Goal: Find specific page/section: Find specific page/section

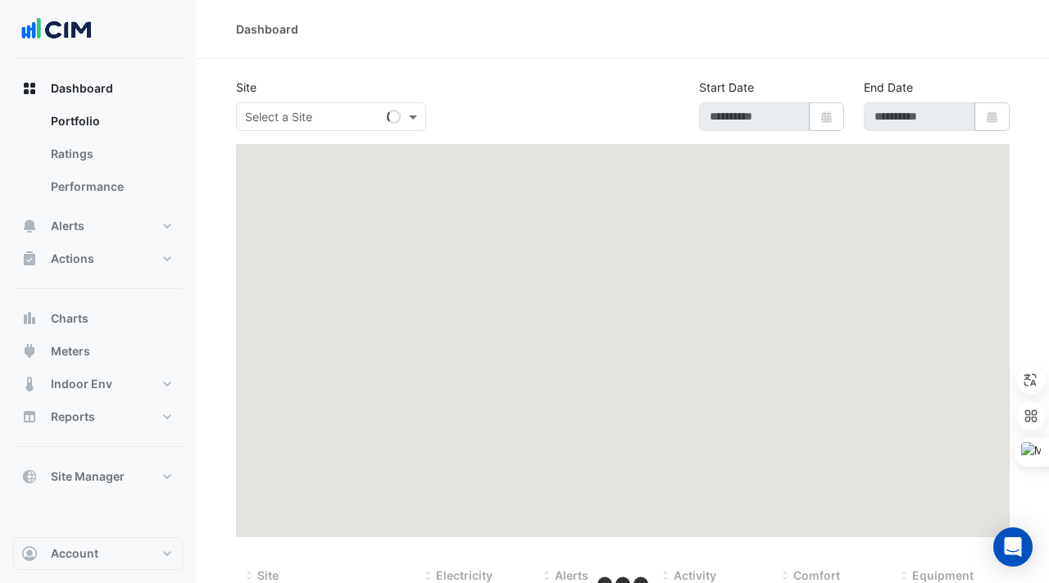
click at [292, 120] on input "text" at bounding box center [314, 117] width 139 height 17
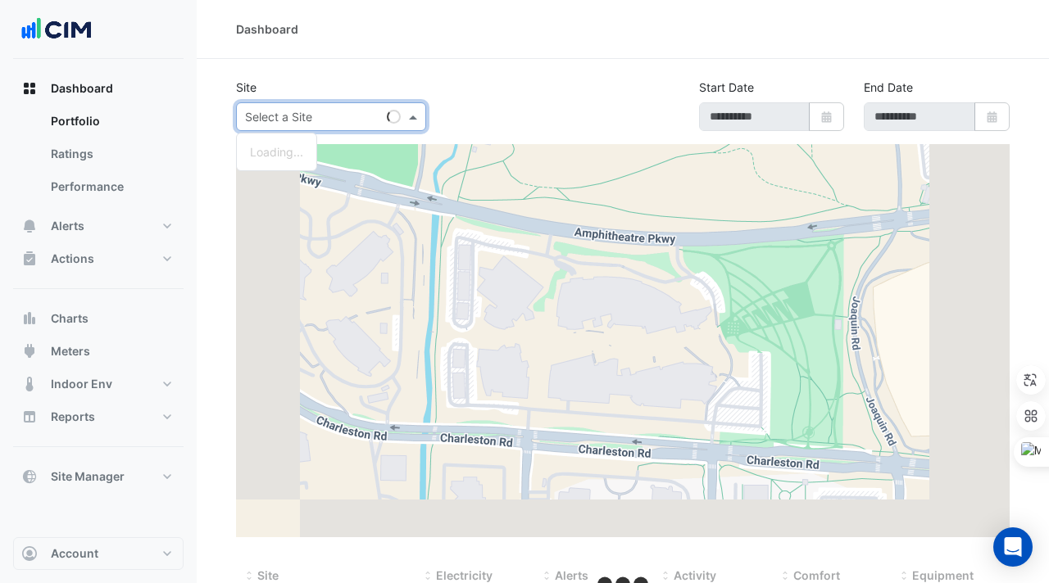
paste input "**********"
type input "**********"
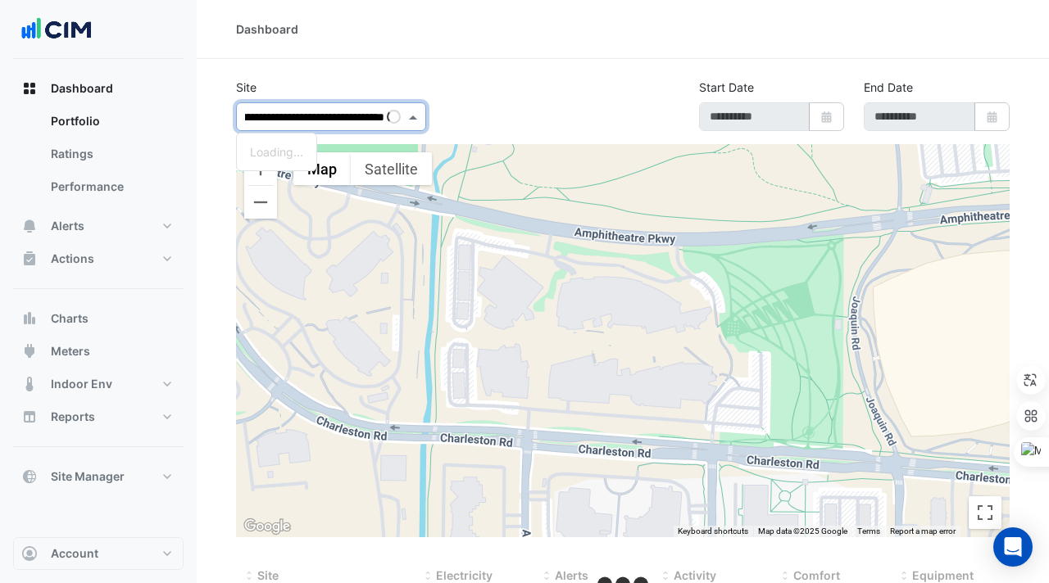
select select "***"
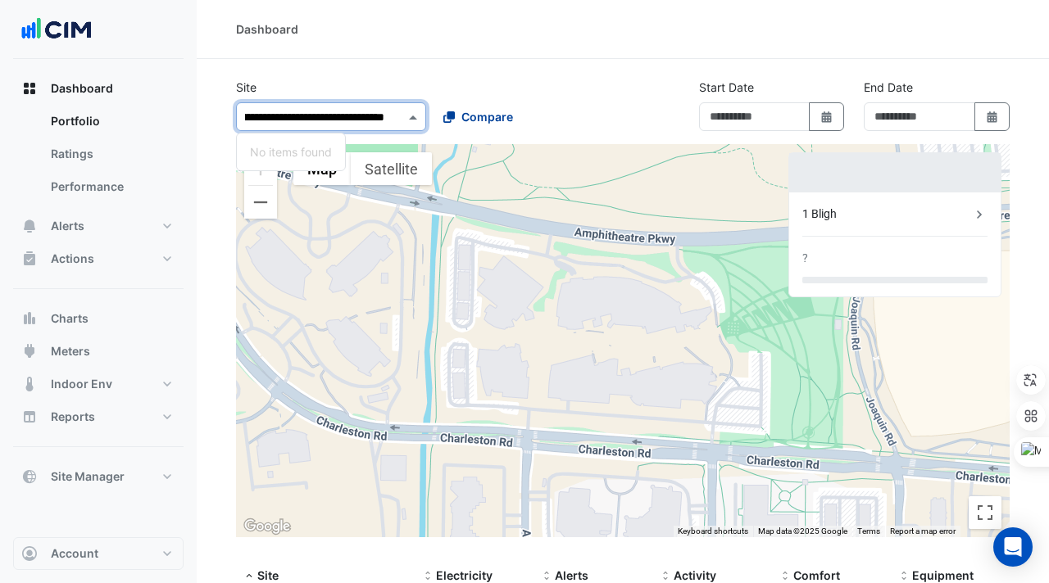
type input "**********"
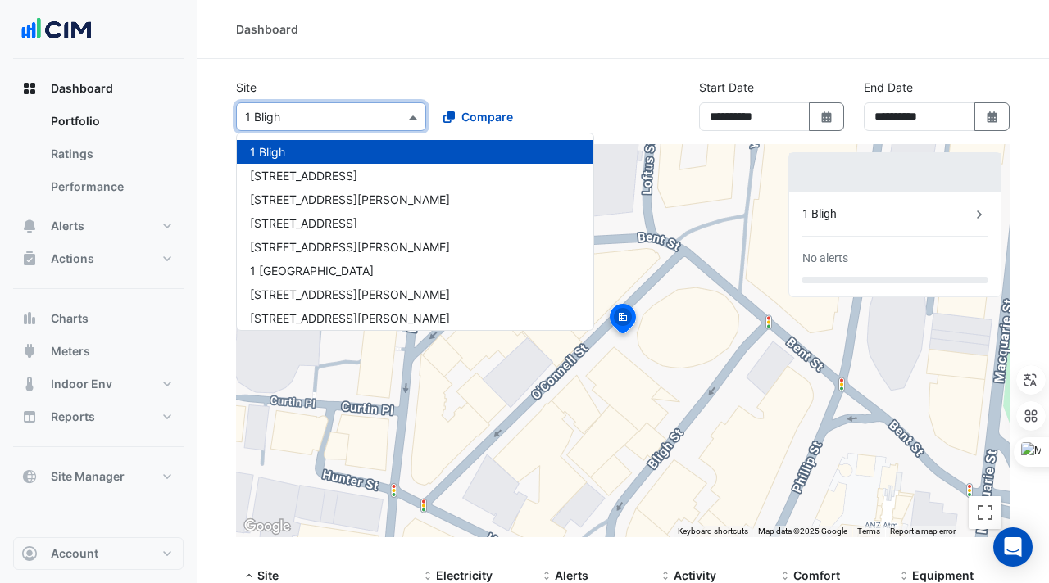
paste input "**********"
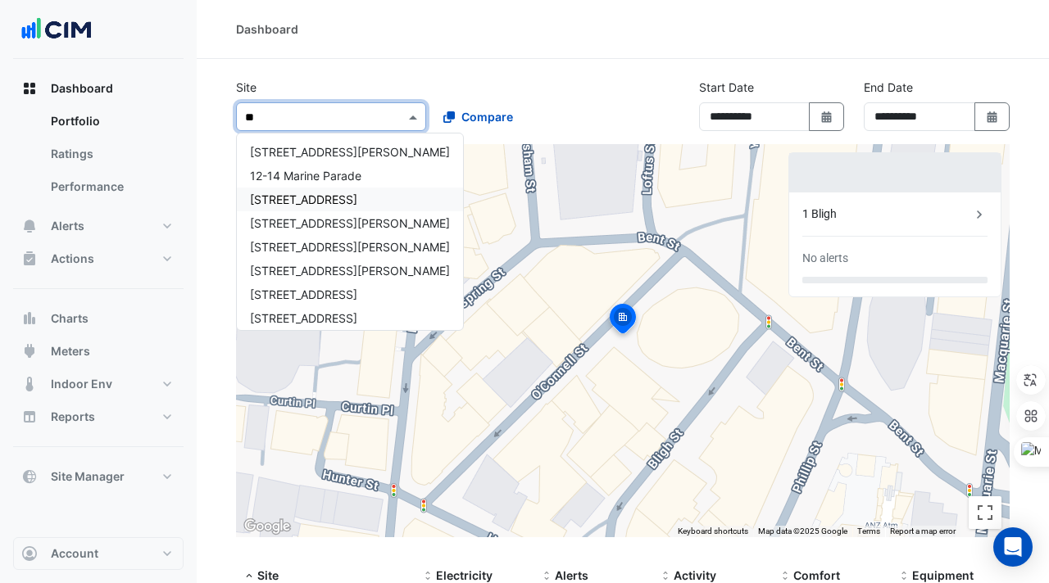
type input "*"
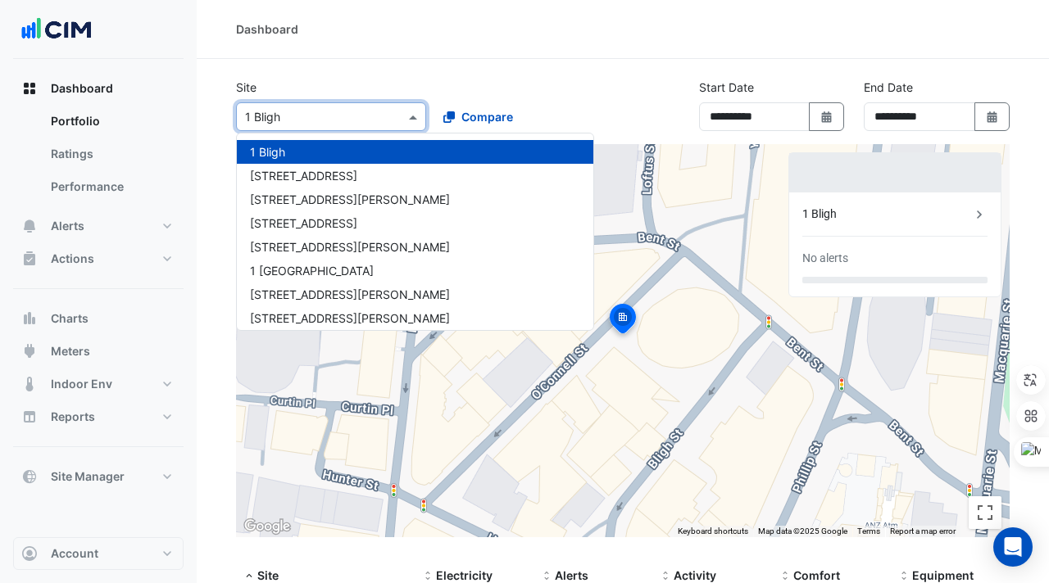
click at [555, 86] on div "Site Select a Site × [GEOGRAPHIC_DATA][PERSON_NAME] [GEOGRAPHIC_DATA] [GEOGRAPH…" at bounding box center [429, 105] width 406 height 52
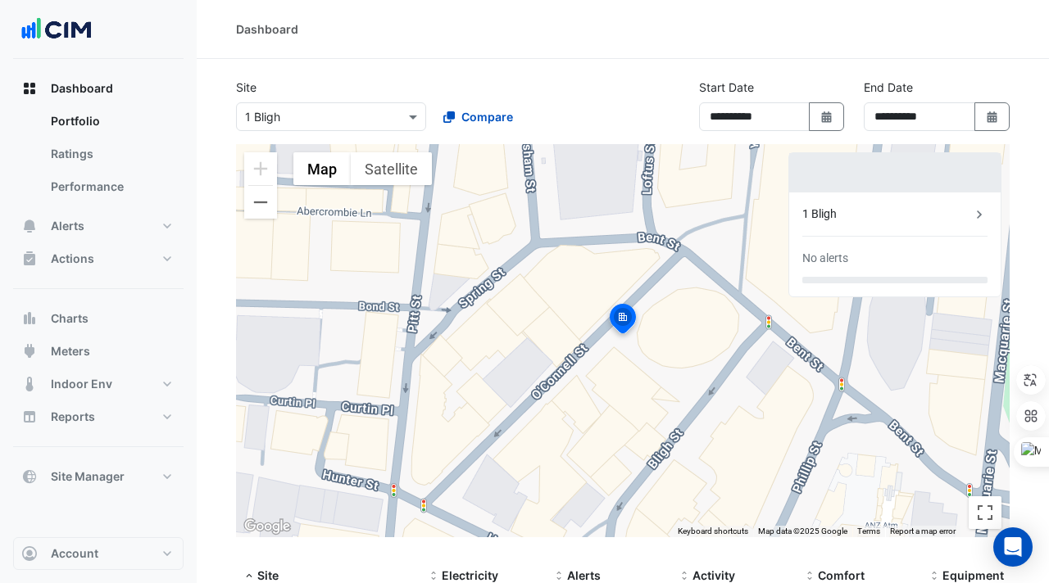
click at [338, 116] on input "text" at bounding box center [314, 117] width 139 height 17
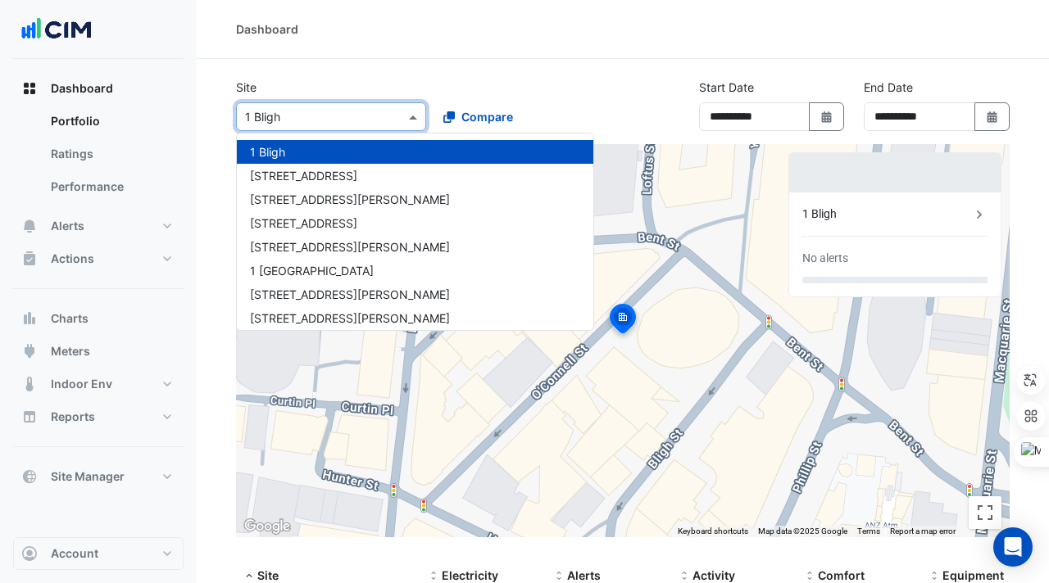
click at [365, 76] on section "Site Select a Site × [GEOGRAPHIC_DATA][PERSON_NAME] [GEOGRAPHIC_DATA] [GEOGRAPH…" at bounding box center [623, 404] width 852 height 691
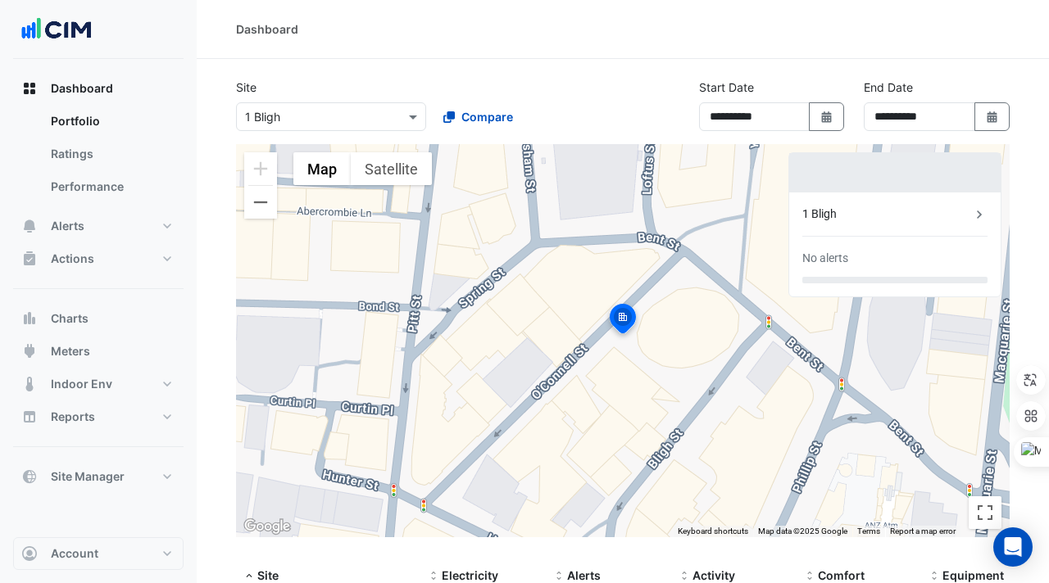
click at [574, 97] on div "Select a Site × 1 Bligh Compare" at bounding box center [429, 113] width 393 height 35
click at [696, 110] on div "**********" at bounding box center [771, 112] width 165 height 66
click at [676, 107] on div "**********" at bounding box center [622, 112] width 793 height 66
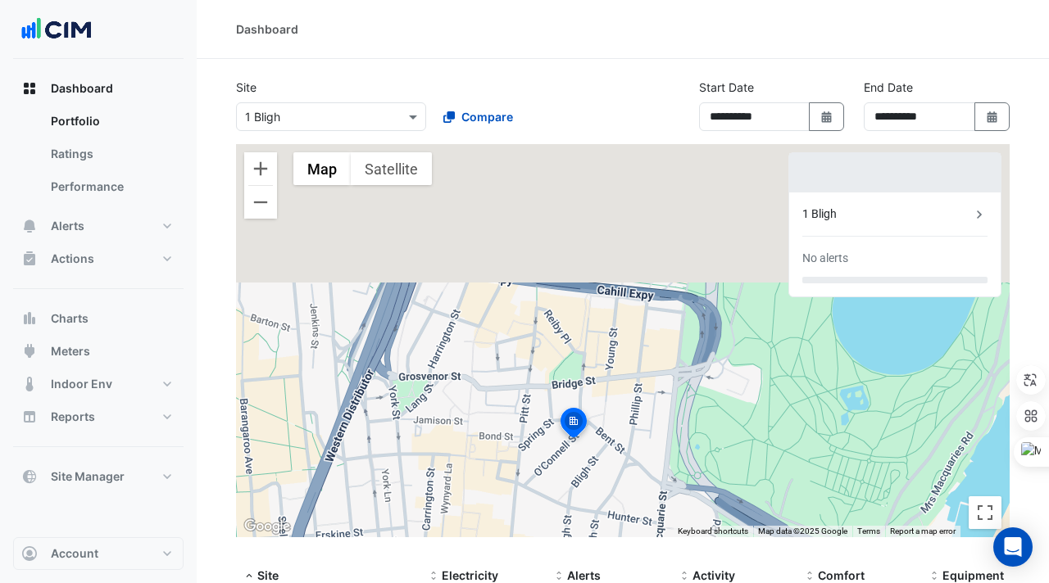
drag, startPoint x: 510, startPoint y: 238, endPoint x: 509, endPoint y: 421, distance: 182.7
click at [509, 421] on div "To activate drag with keyboard, press Alt + Enter. Once in keyboard drag state,…" at bounding box center [622, 340] width 773 height 393
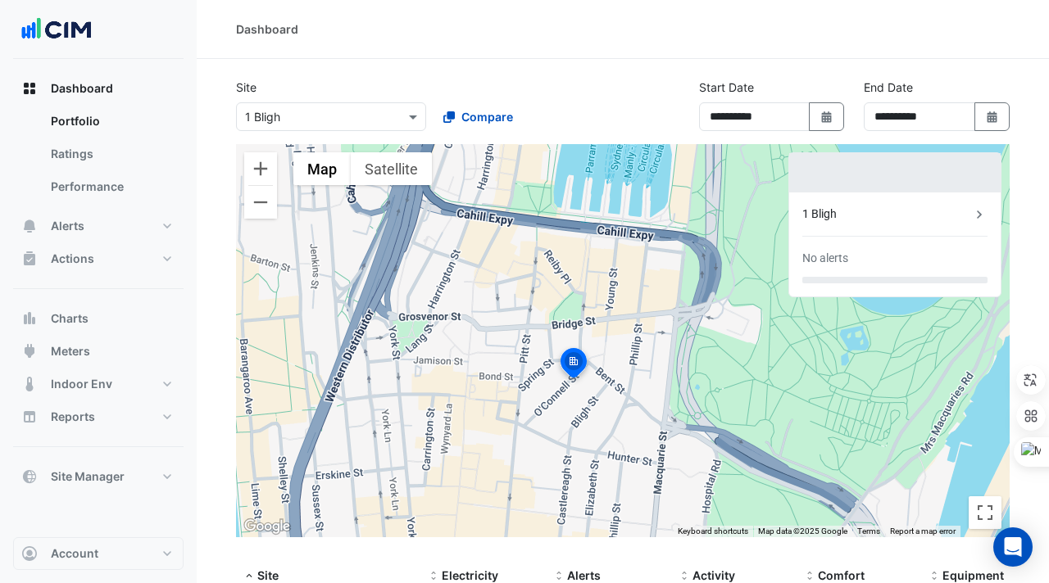
drag, startPoint x: 603, startPoint y: 460, endPoint x: 603, endPoint y: 398, distance: 61.4
click at [603, 398] on div "To activate drag with keyboard, press Alt + Enter. Once in keyboard drag state,…" at bounding box center [622, 340] width 773 height 393
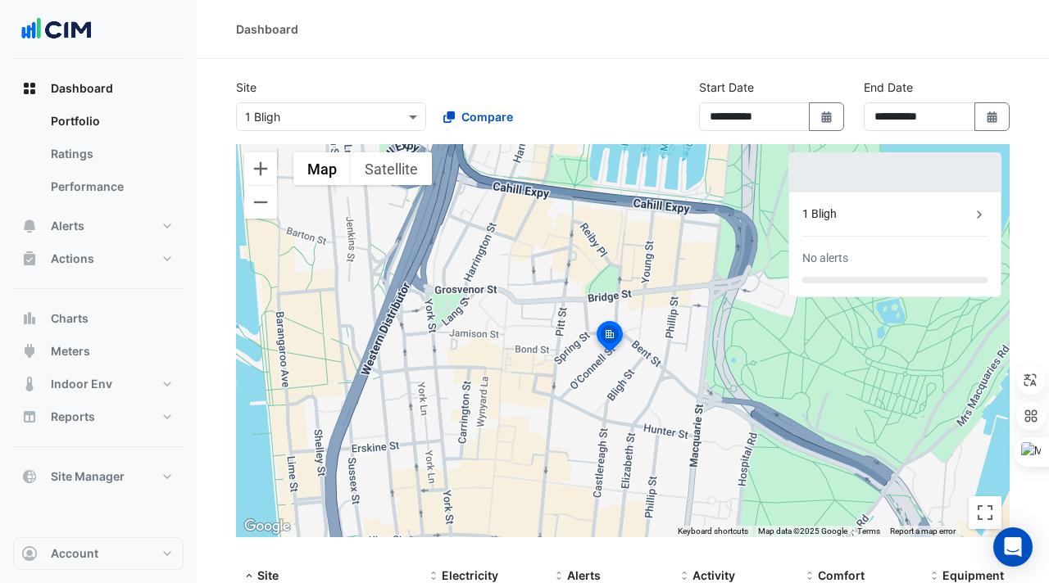
drag, startPoint x: 613, startPoint y: 375, endPoint x: 651, endPoint y: 345, distance: 49.0
click at [651, 345] on div "To activate drag with keyboard, press Alt + Enter. Once in keyboard drag state,…" at bounding box center [622, 340] width 773 height 393
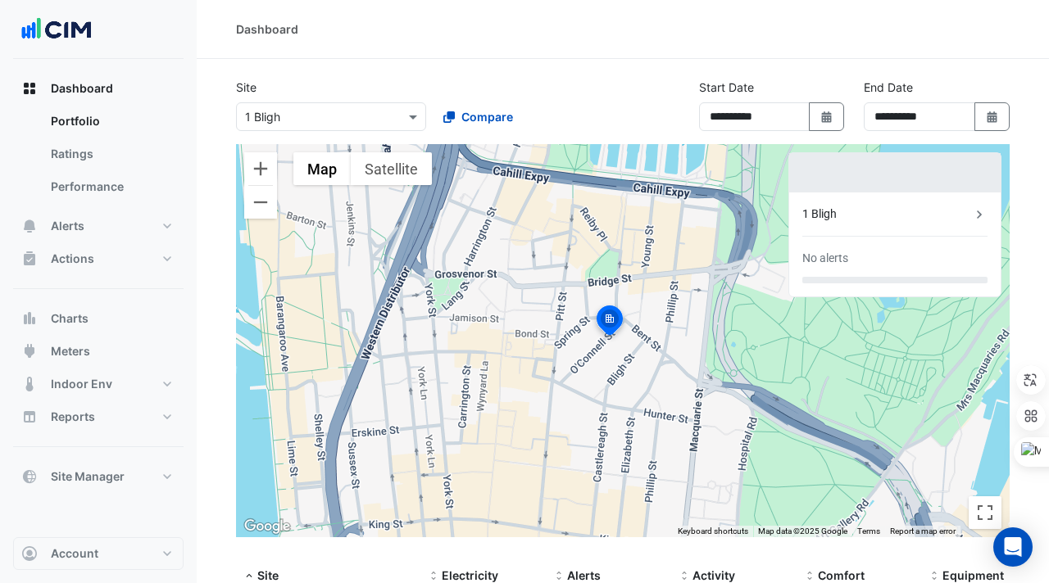
drag, startPoint x: 651, startPoint y: 345, endPoint x: 651, endPoint y: 328, distance: 17.2
click at [651, 328] on div "To activate drag with keyboard, press Alt + Enter. Once in keyboard drag state,…" at bounding box center [622, 340] width 773 height 393
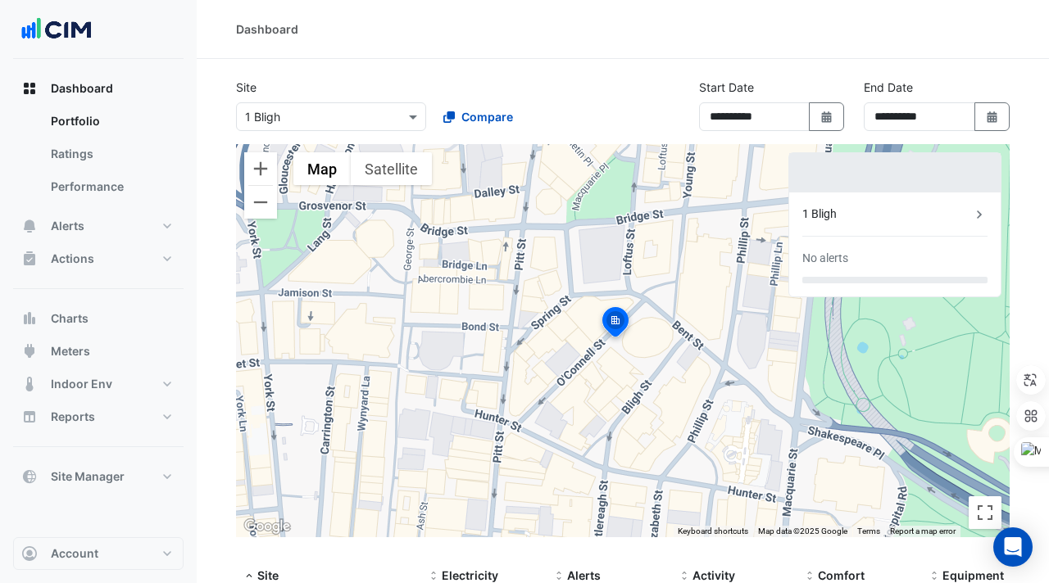
drag, startPoint x: 595, startPoint y: 361, endPoint x: 643, endPoint y: 348, distance: 50.1
click at [643, 348] on div "To activate drag with keyboard, press Alt + Enter. Once in keyboard drag state,…" at bounding box center [622, 340] width 773 height 393
click at [358, 69] on section "**********" at bounding box center [623, 404] width 852 height 691
drag, startPoint x: 315, startPoint y: 29, endPoint x: 257, endPoint y: 34, distance: 57.5
click at [236, 34] on div "Dashboard" at bounding box center [622, 28] width 773 height 17
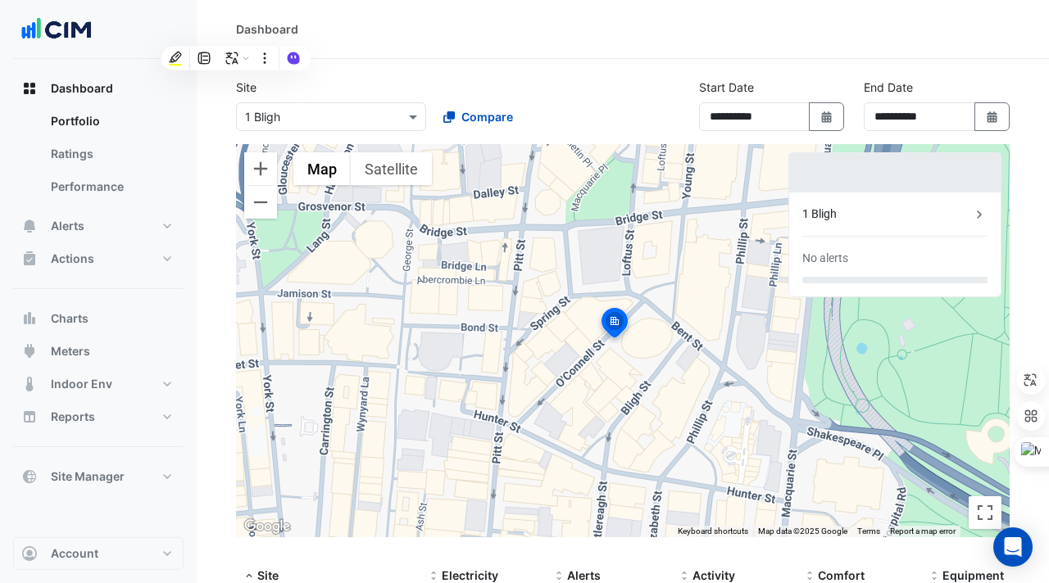
click at [297, 22] on div "Dashboard" at bounding box center [622, 28] width 773 height 17
drag, startPoint x: 297, startPoint y: 24, endPoint x: 238, endPoint y: 34, distance: 60.7
click at [238, 34] on div "Dashboard" at bounding box center [622, 28] width 773 height 17
drag, startPoint x: 304, startPoint y: 29, endPoint x: 238, endPoint y: 34, distance: 66.6
click at [238, 34] on div "Dashboard" at bounding box center [622, 28] width 773 height 17
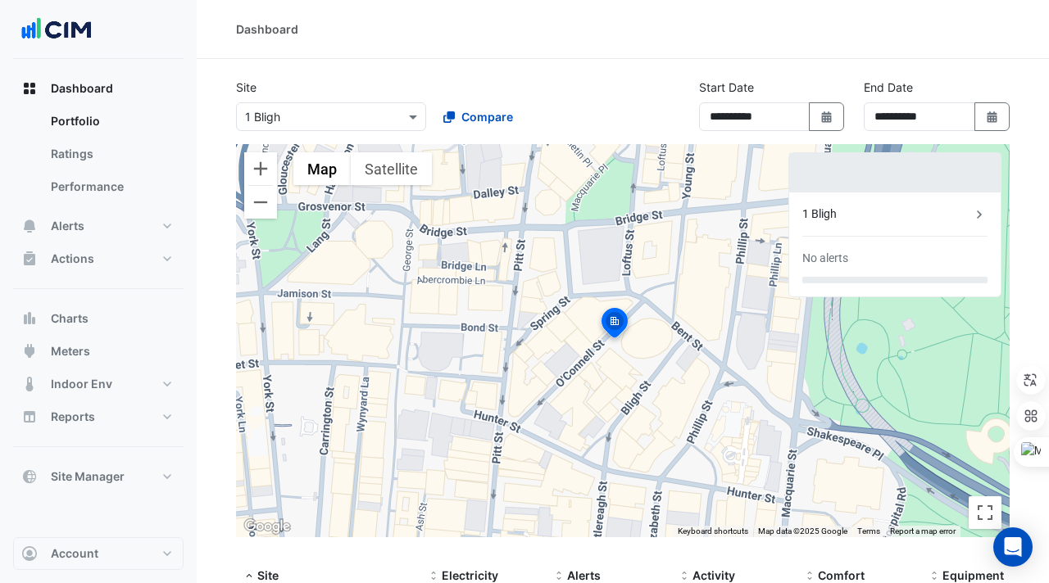
click at [354, 20] on div "Dashboard" at bounding box center [622, 28] width 773 height 17
drag, startPoint x: 319, startPoint y: 37, endPoint x: 236, endPoint y: 34, distance: 82.8
click at [236, 34] on div "Dashboard" at bounding box center [622, 28] width 773 height 17
click at [236, 33] on div "Dashboard" at bounding box center [267, 28] width 62 height 17
drag, startPoint x: 347, startPoint y: 70, endPoint x: 235, endPoint y: 29, distance: 119.5
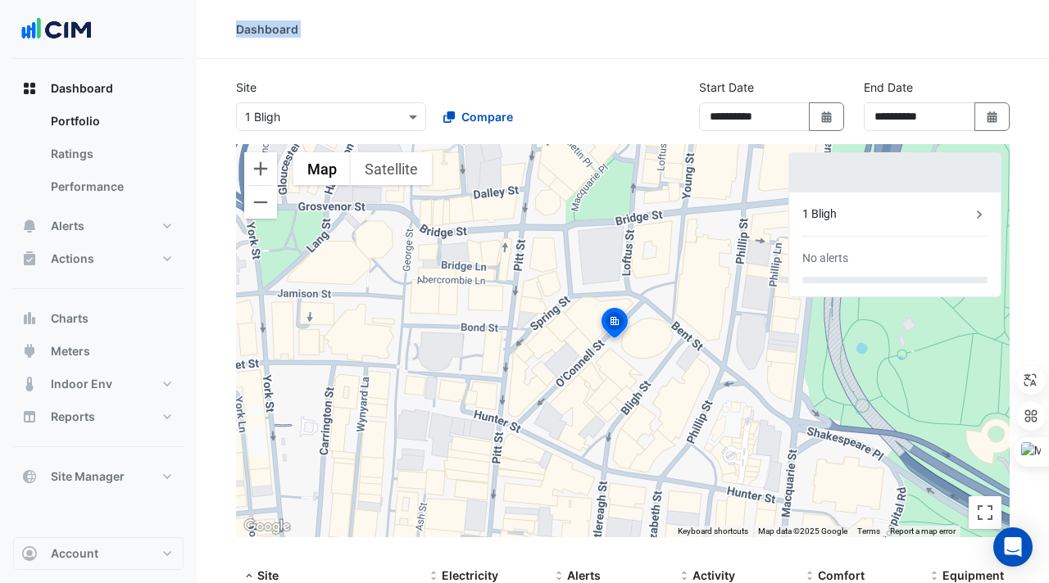
click at [234, 29] on div "**********" at bounding box center [623, 375] width 852 height 750
click at [371, 24] on div "Dashboard" at bounding box center [622, 28] width 773 height 17
drag, startPoint x: 303, startPoint y: 38, endPoint x: 237, endPoint y: 32, distance: 66.6
click at [237, 32] on div "Dashboard" at bounding box center [623, 29] width 852 height 59
click at [329, 29] on div "Dashboard" at bounding box center [622, 28] width 773 height 17
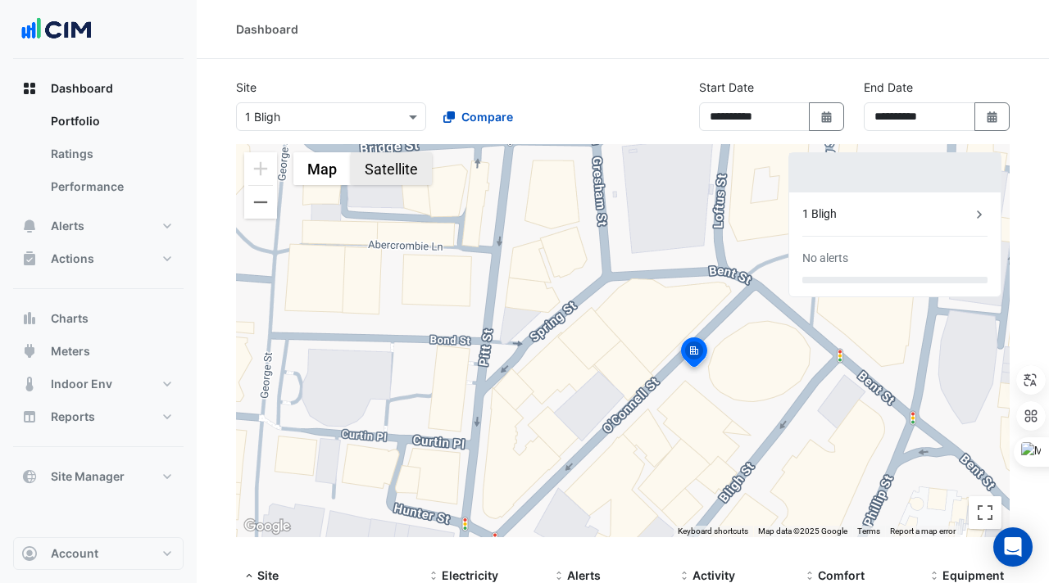
click at [401, 168] on button "Satellite" at bounding box center [391, 168] width 81 height 33
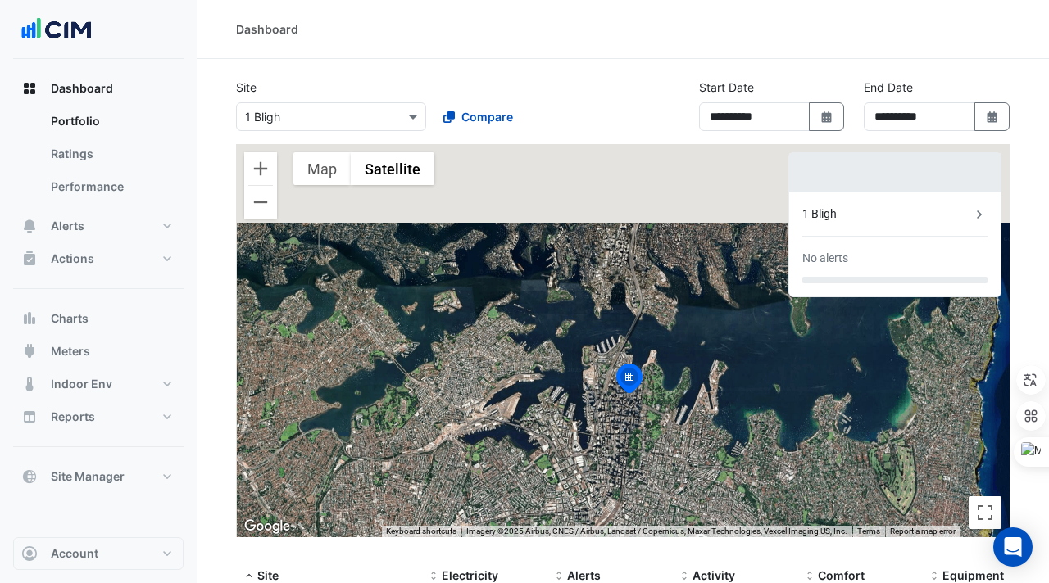
drag, startPoint x: 494, startPoint y: 301, endPoint x: 591, endPoint y: 389, distance: 130.5
click at [592, 391] on div "To activate drag with keyboard, press Alt + Enter. Once in keyboard drag state,…" at bounding box center [622, 340] width 773 height 393
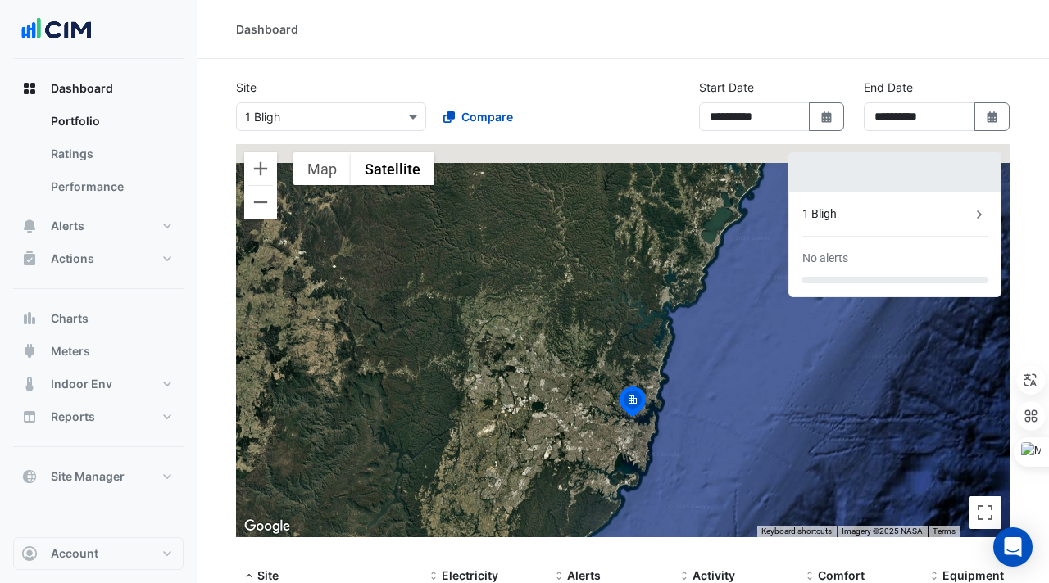
drag, startPoint x: 641, startPoint y: 274, endPoint x: 646, endPoint y: 394, distance: 119.7
click at [646, 395] on img at bounding box center [632, 403] width 36 height 39
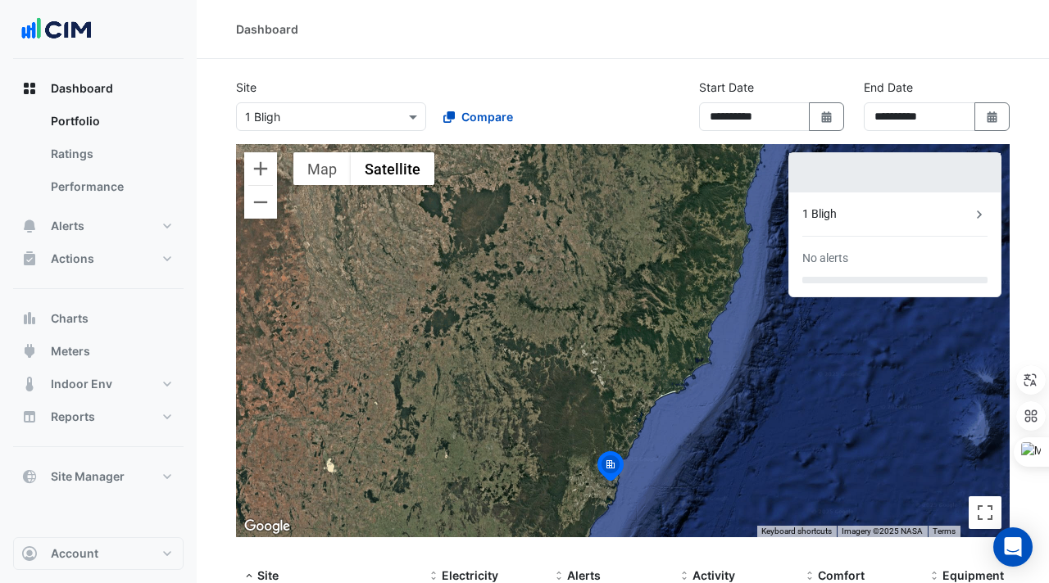
drag, startPoint x: 680, startPoint y: 290, endPoint x: 641, endPoint y: 361, distance: 81.4
click at [646, 377] on div "To activate drag with keyboard, press Alt + Enter. Once in keyboard drag state,…" at bounding box center [622, 340] width 773 height 393
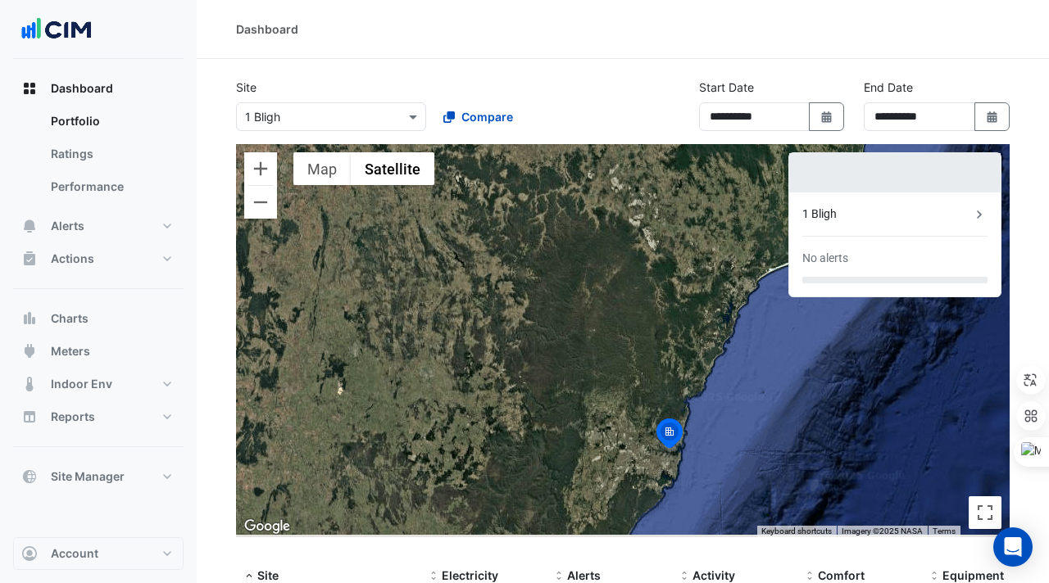
drag, startPoint x: 641, startPoint y: 430, endPoint x: 568, endPoint y: 368, distance: 96.5
click at [573, 369] on div "To activate drag with keyboard, press Alt + Enter. Once in keyboard drag state,…" at bounding box center [622, 340] width 773 height 393
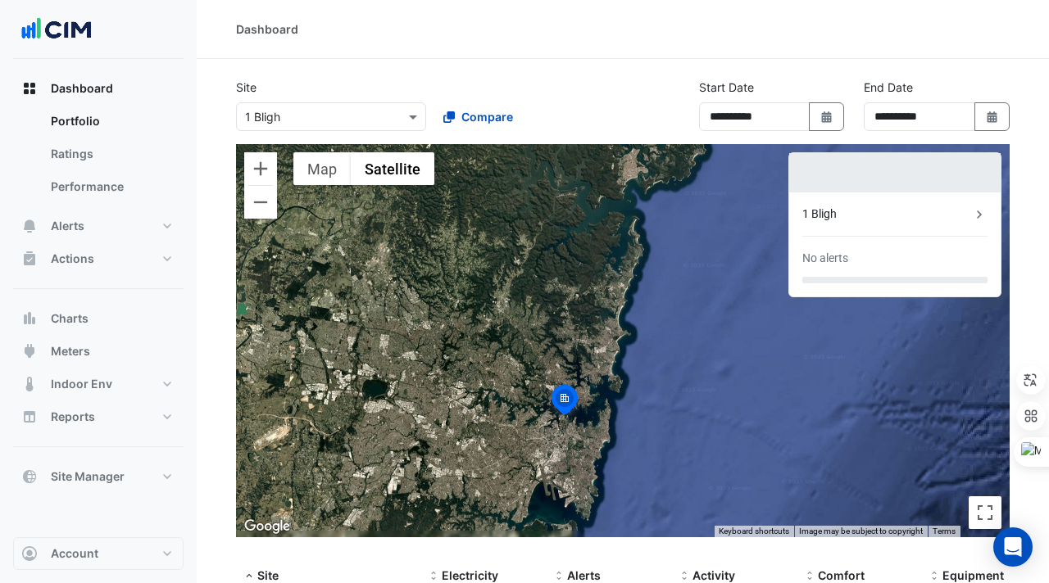
drag, startPoint x: 655, startPoint y: 359, endPoint x: 655, endPoint y: 285, distance: 73.7
click at [655, 285] on div "To activate drag with keyboard, press Alt + Enter. Once in keyboard drag state,…" at bounding box center [622, 340] width 773 height 393
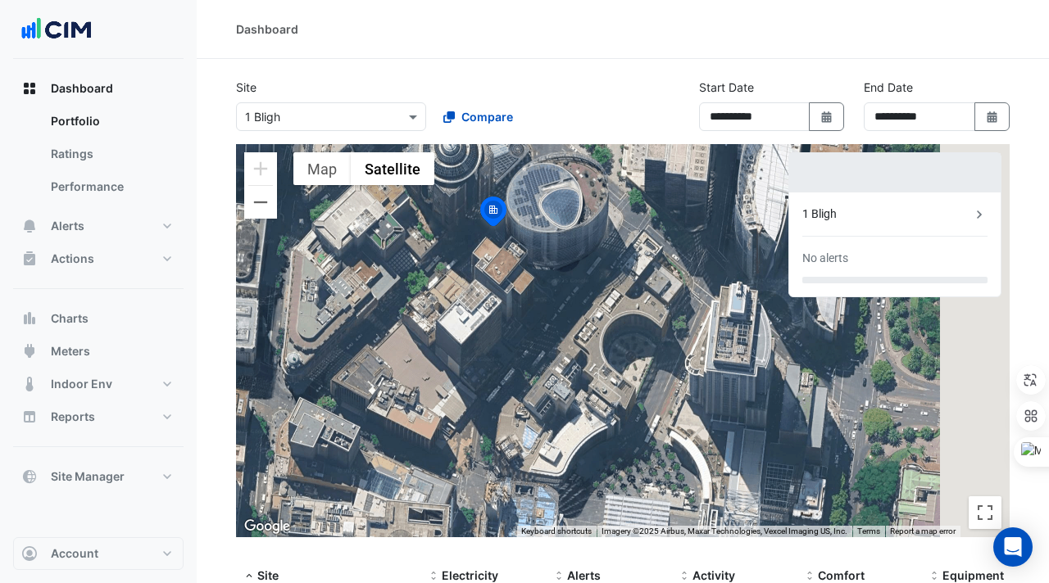
drag, startPoint x: 575, startPoint y: 319, endPoint x: 478, endPoint y: 290, distance: 101.6
click at [477, 290] on div "To activate drag with keyboard, press Alt + Enter. Once in keyboard drag state,…" at bounding box center [622, 340] width 773 height 393
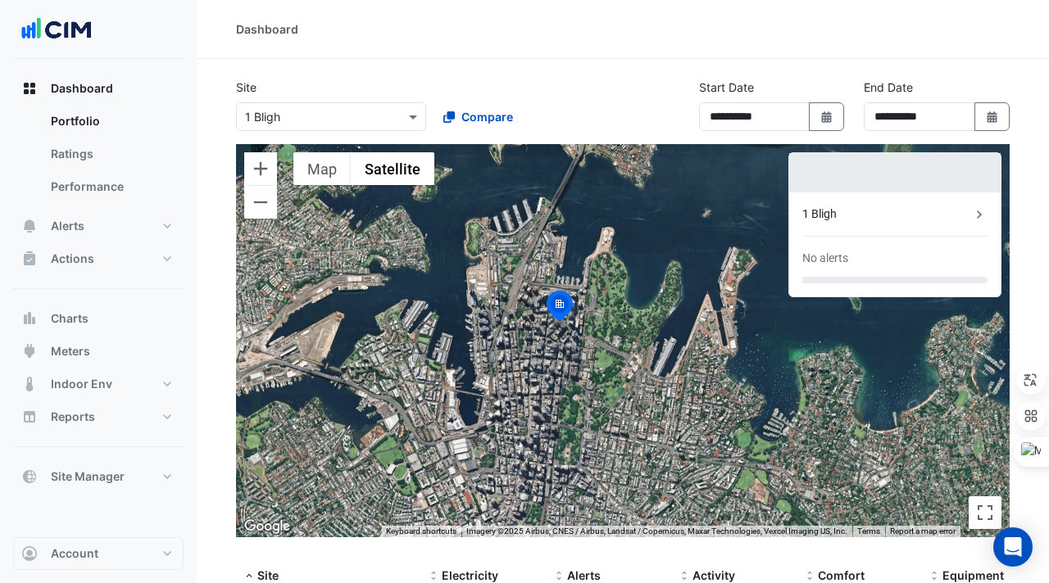
drag, startPoint x: 584, startPoint y: 348, endPoint x: 584, endPoint y: 328, distance: 20.5
click at [584, 328] on div "To activate drag with keyboard, press Alt + Enter. Once in keyboard drag state,…" at bounding box center [622, 340] width 773 height 393
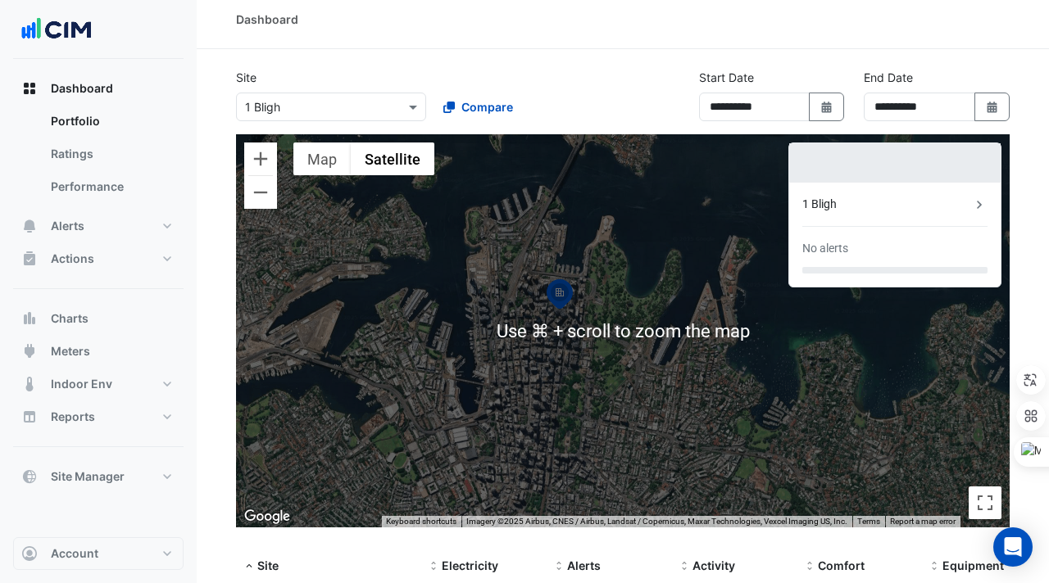
scroll to position [13, 0]
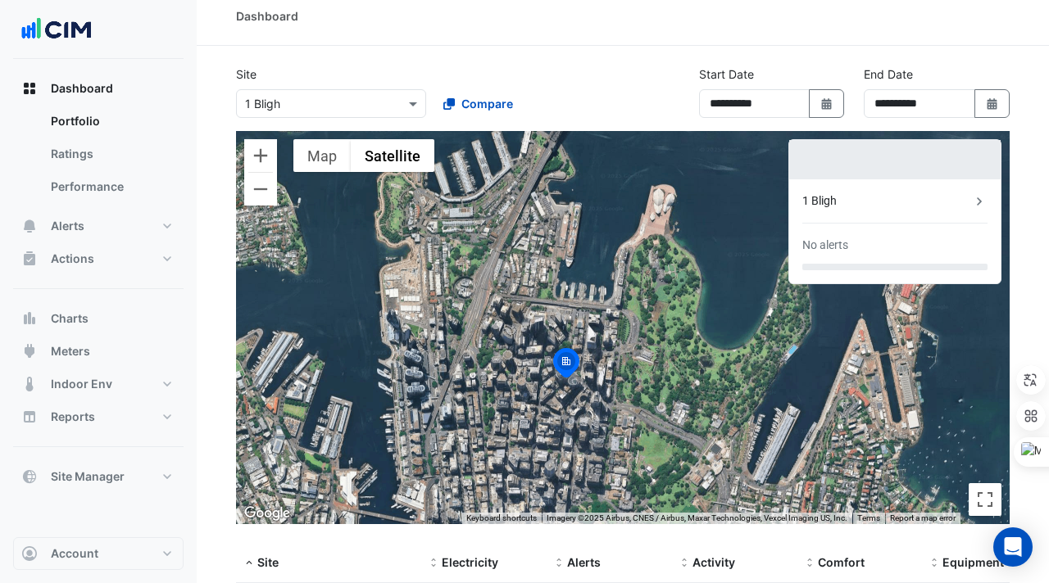
drag, startPoint x: 556, startPoint y: 318, endPoint x: 564, endPoint y: 380, distance: 62.7
click at [564, 380] on img at bounding box center [566, 365] width 36 height 39
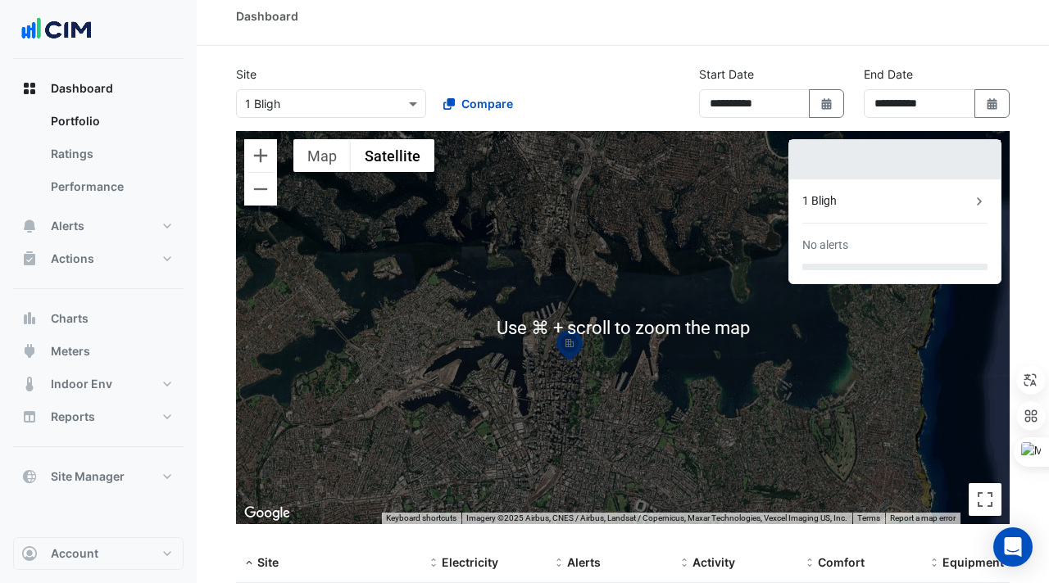
scroll to position [149, 0]
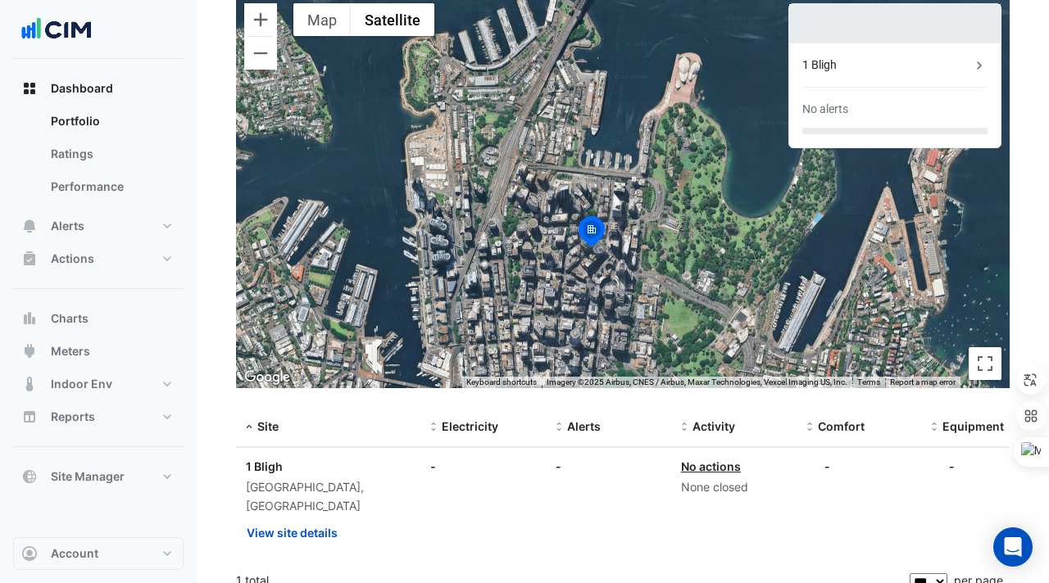
drag, startPoint x: 544, startPoint y: 260, endPoint x: 502, endPoint y: 310, distance: 65.1
click at [502, 310] on div "To activate drag with keyboard, press Alt + Enter. Once in keyboard drag state,…" at bounding box center [622, 191] width 773 height 393
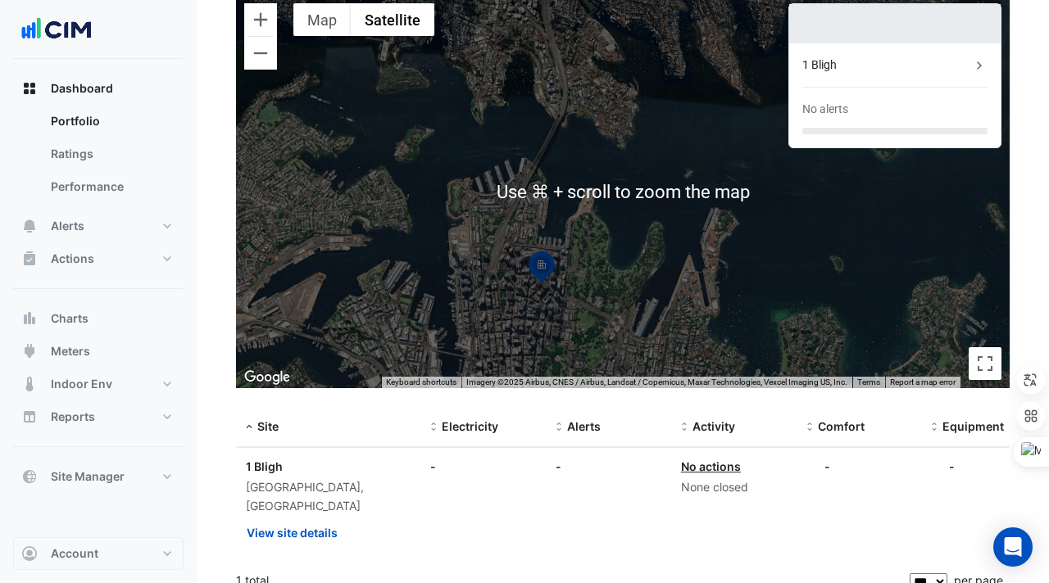
scroll to position [0, 0]
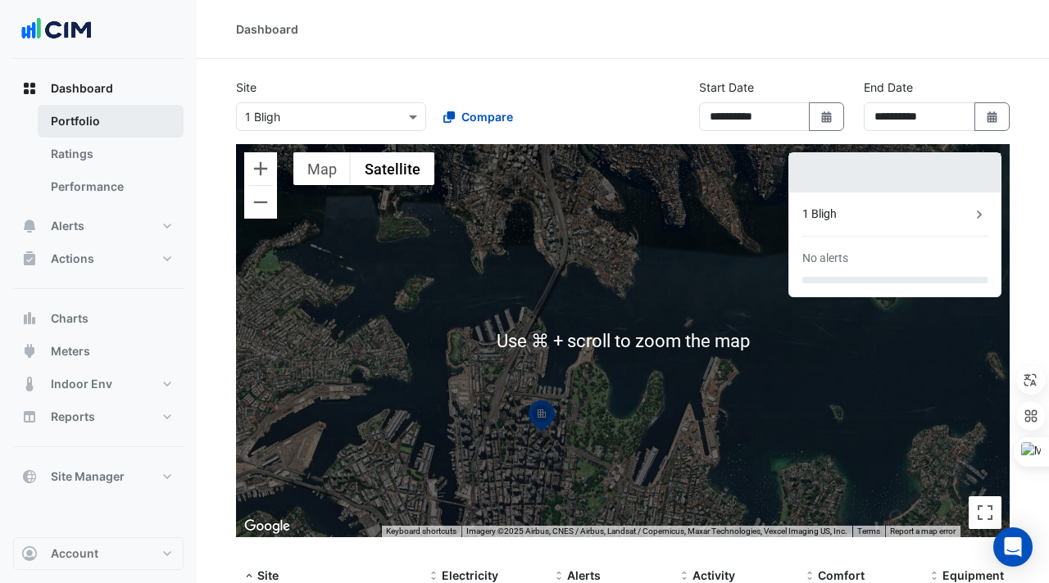
click at [76, 121] on link "Portfolio" at bounding box center [111, 121] width 146 height 33
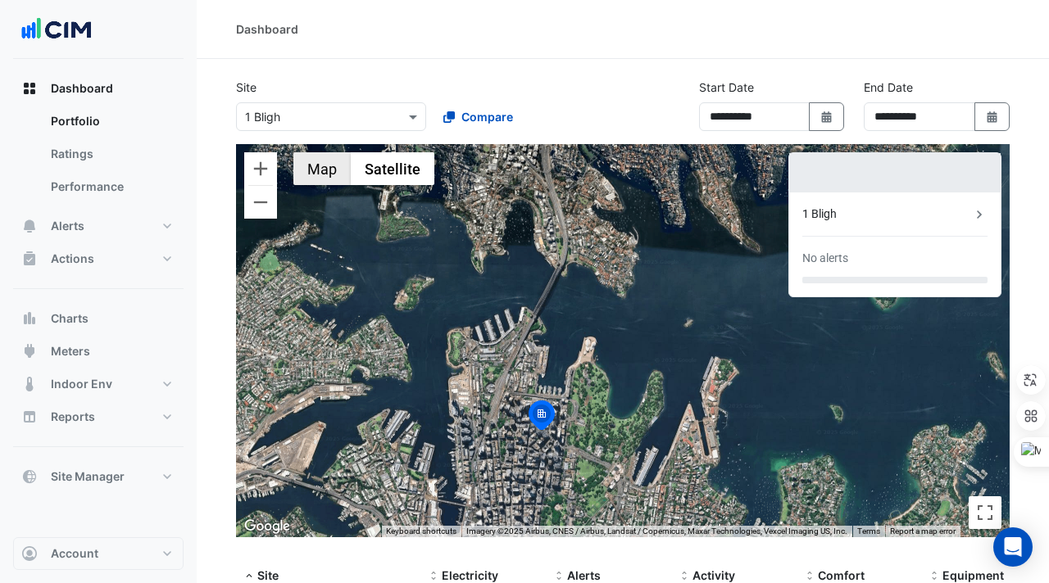
click at [318, 168] on button "Map" at bounding box center [321, 168] width 57 height 33
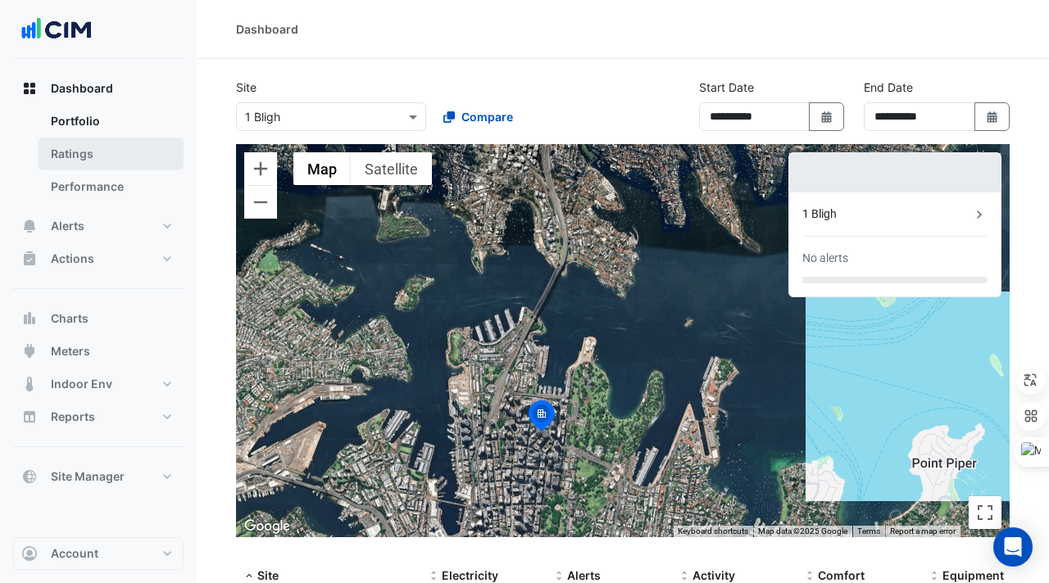
click at [72, 152] on link "Ratings" at bounding box center [111, 154] width 146 height 33
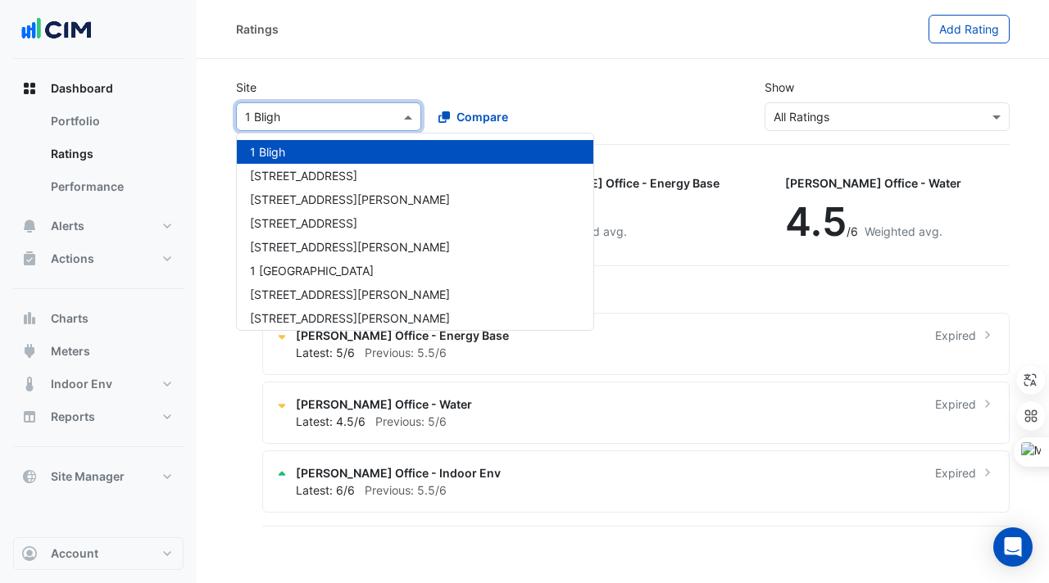
click at [302, 122] on input "text" at bounding box center [312, 117] width 134 height 17
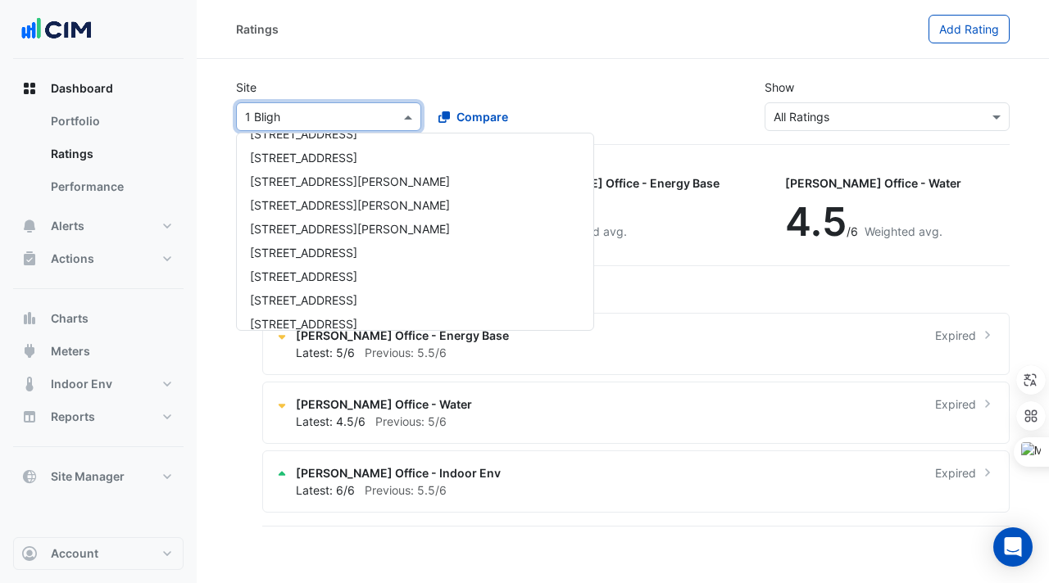
scroll to position [2817, 0]
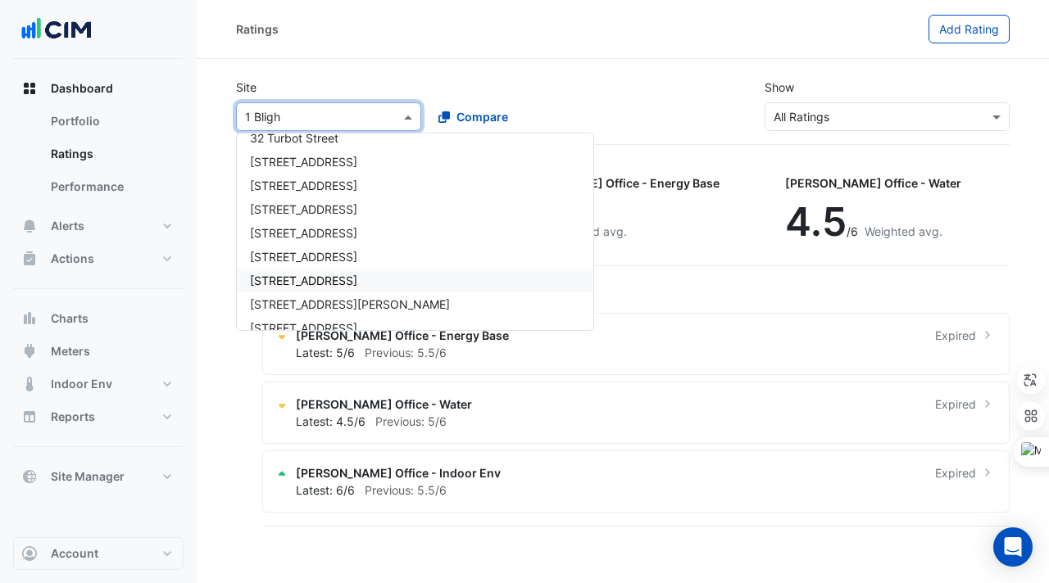
click at [351, 281] on span "[STREET_ADDRESS]" at bounding box center [303, 281] width 107 height 14
